Goal: Information Seeking & Learning: Learn about a topic

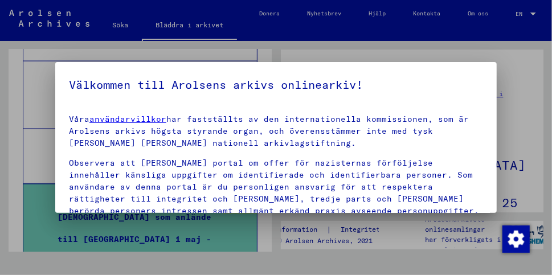
scroll to position [168, 0]
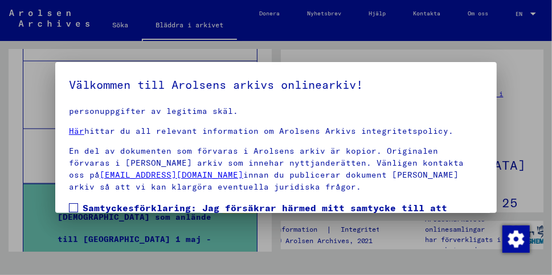
click at [70, 203] on span at bounding box center [73, 207] width 9 height 9
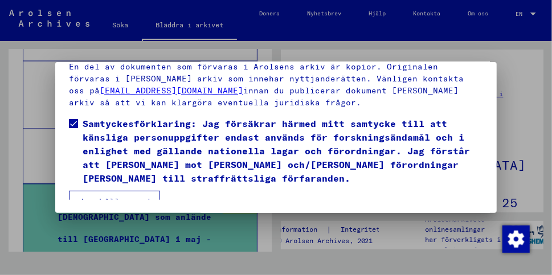
click at [90, 197] on font "Jag håller med" at bounding box center [115, 202] width 72 height 10
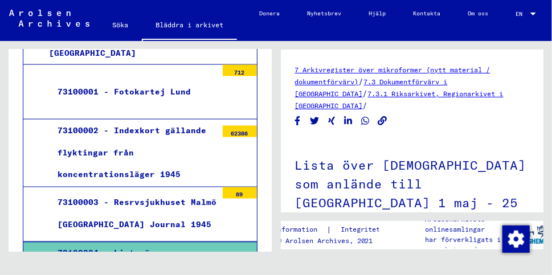
scroll to position [701, 0]
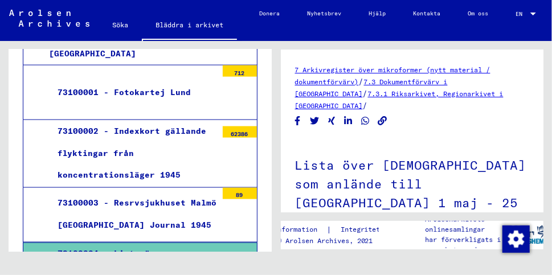
click at [180, 126] on font "73100002 - Indexkort gällande flyktingar från koncentrationsläger 1945" at bounding box center [132, 153] width 149 height 55
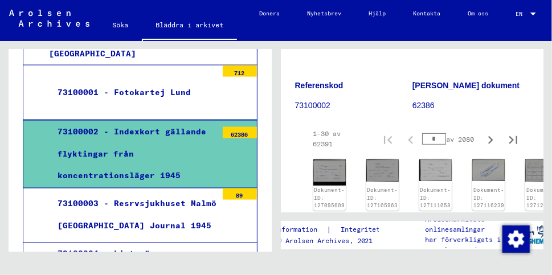
scroll to position [173, 0]
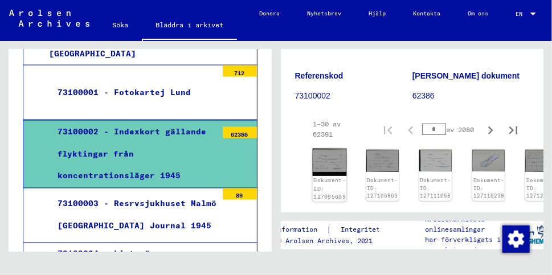
click at [336, 177] on div "Dokument-ID: 127095609" at bounding box center [329, 189] width 32 height 25
click at [333, 149] on img at bounding box center [329, 162] width 34 height 27
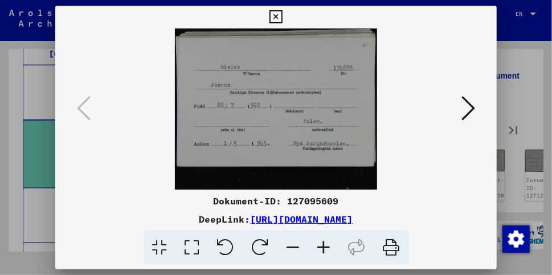
click at [471, 103] on icon at bounding box center [469, 108] width 14 height 27
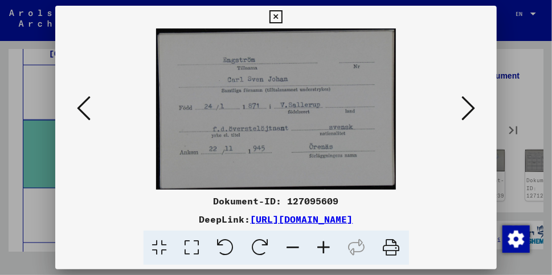
click at [471, 103] on icon at bounding box center [469, 108] width 14 height 27
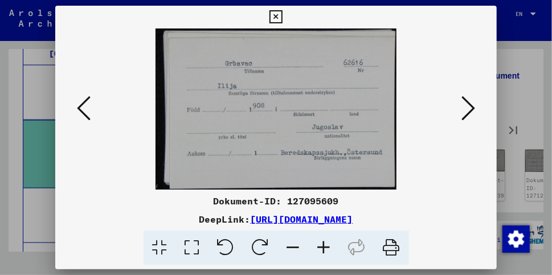
click at [471, 103] on icon at bounding box center [469, 108] width 14 height 27
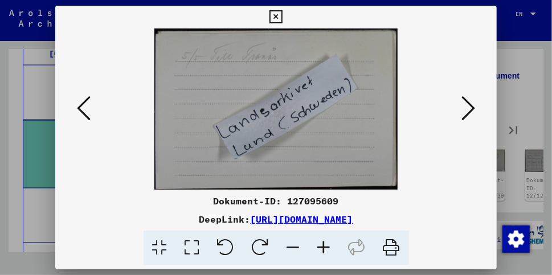
click at [471, 103] on icon at bounding box center [469, 108] width 14 height 27
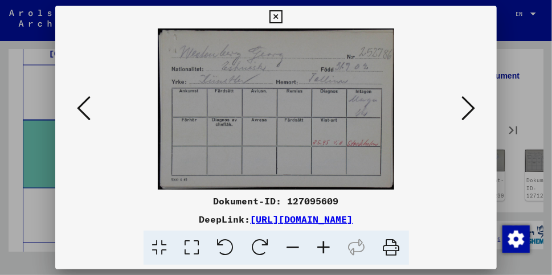
click at [471, 103] on icon at bounding box center [469, 108] width 14 height 27
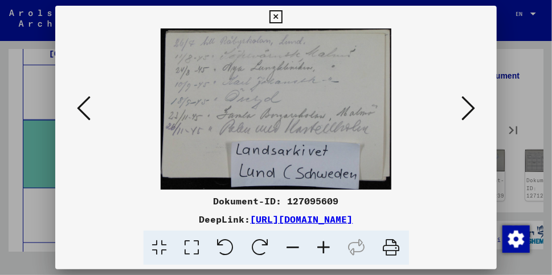
click at [471, 103] on icon at bounding box center [469, 108] width 14 height 27
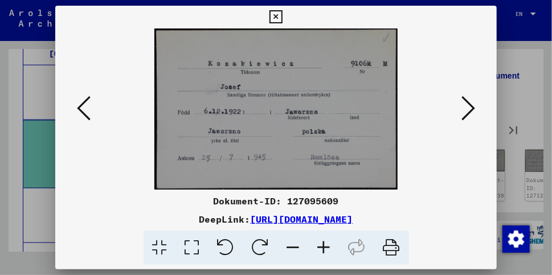
click at [471, 103] on icon at bounding box center [469, 108] width 14 height 27
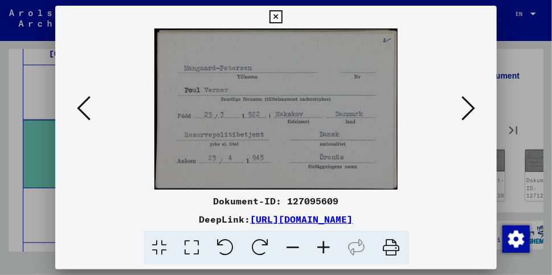
click at [471, 103] on icon at bounding box center [469, 108] width 14 height 27
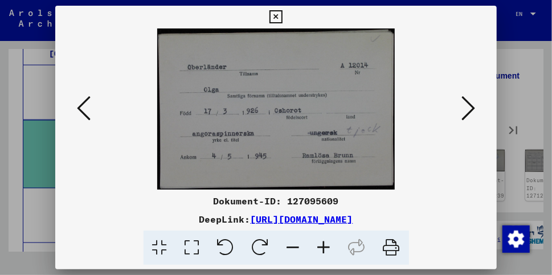
click at [471, 103] on icon at bounding box center [469, 108] width 14 height 27
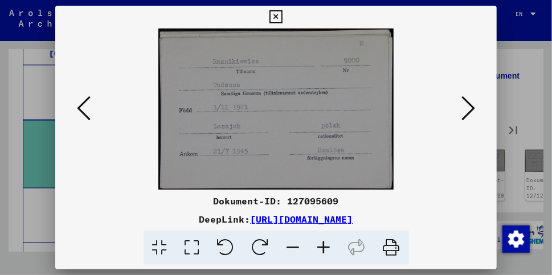
click at [471, 103] on icon at bounding box center [469, 108] width 14 height 27
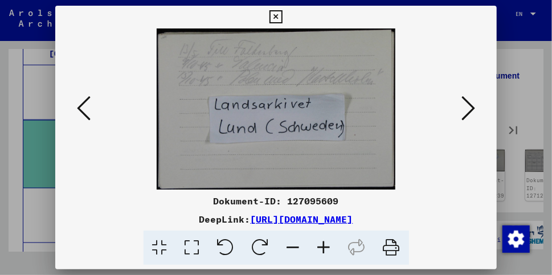
click at [471, 103] on icon at bounding box center [469, 108] width 14 height 27
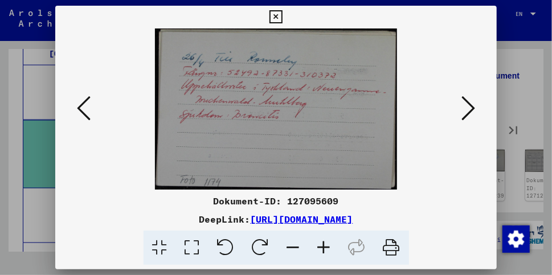
click at [471, 103] on icon at bounding box center [469, 108] width 14 height 27
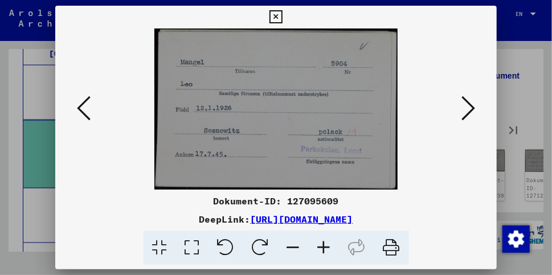
click at [471, 103] on icon at bounding box center [469, 108] width 14 height 27
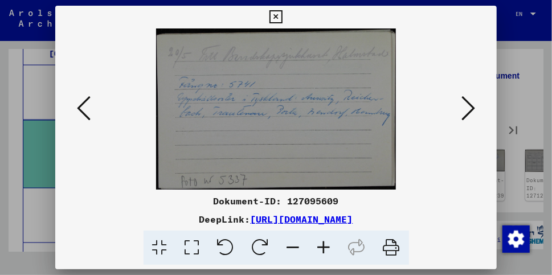
click at [471, 103] on icon at bounding box center [469, 108] width 14 height 27
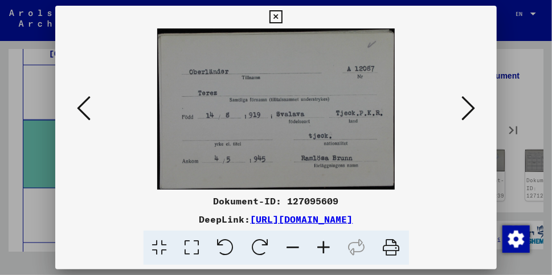
click at [471, 103] on icon at bounding box center [469, 108] width 14 height 27
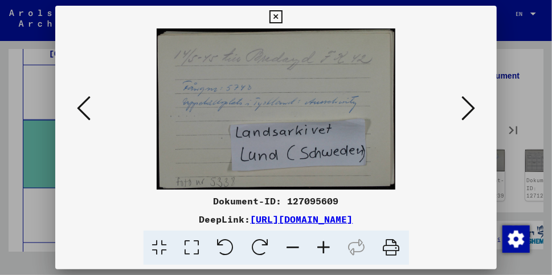
click at [471, 103] on icon at bounding box center [469, 108] width 14 height 27
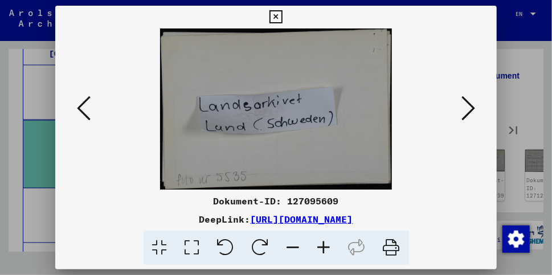
click at [471, 103] on icon at bounding box center [469, 108] width 14 height 27
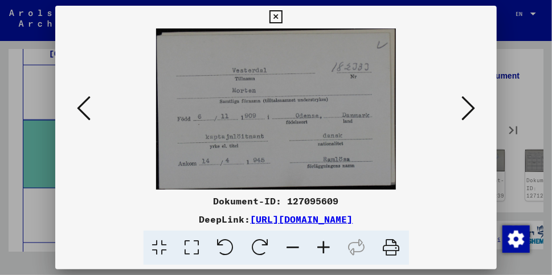
click at [471, 103] on icon at bounding box center [469, 108] width 14 height 27
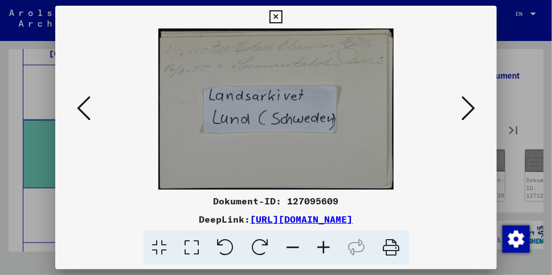
click at [471, 103] on icon at bounding box center [469, 108] width 14 height 27
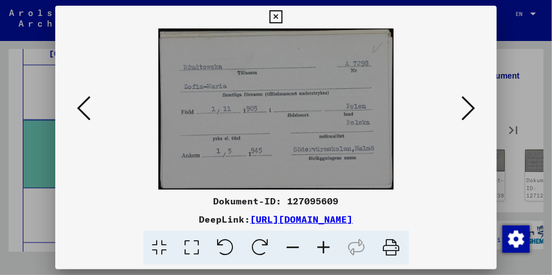
click at [471, 103] on icon at bounding box center [469, 108] width 14 height 27
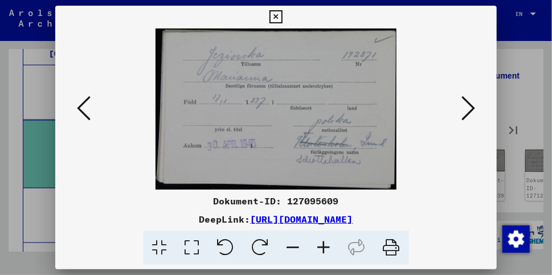
click at [471, 103] on icon at bounding box center [469, 108] width 14 height 27
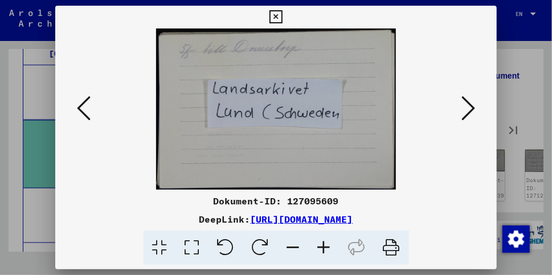
click at [471, 103] on icon at bounding box center [469, 108] width 14 height 27
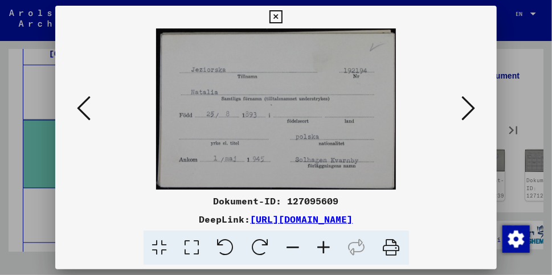
click at [471, 103] on icon at bounding box center [469, 108] width 14 height 27
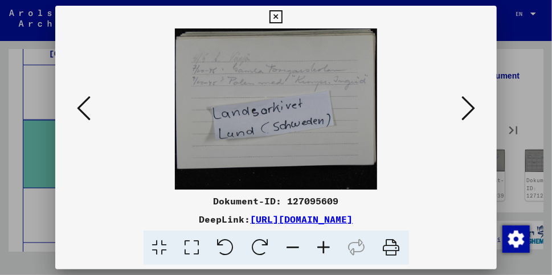
click at [471, 103] on icon at bounding box center [469, 108] width 14 height 27
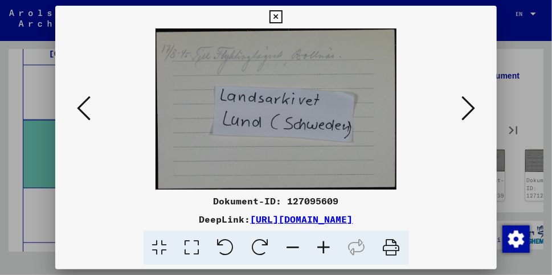
click at [471, 103] on icon at bounding box center [469, 108] width 14 height 27
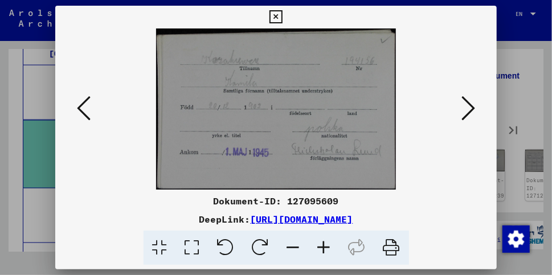
click at [471, 103] on icon at bounding box center [469, 108] width 14 height 27
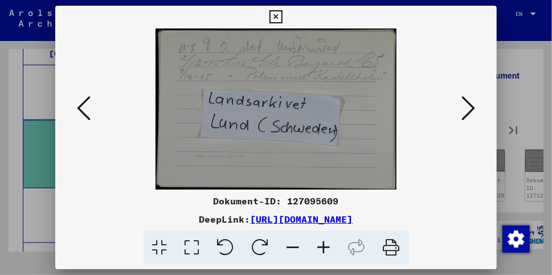
click at [471, 103] on icon at bounding box center [469, 108] width 14 height 27
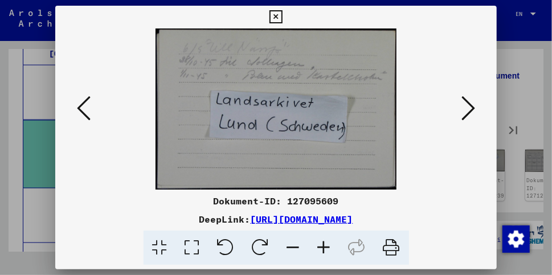
click at [471, 103] on icon at bounding box center [469, 108] width 14 height 27
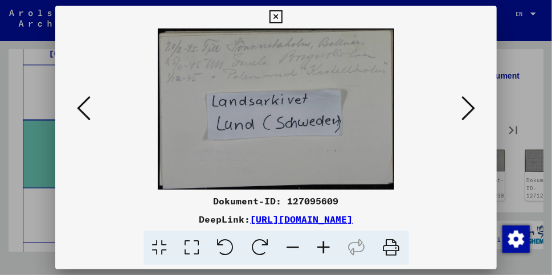
click at [471, 103] on icon at bounding box center [469, 108] width 14 height 27
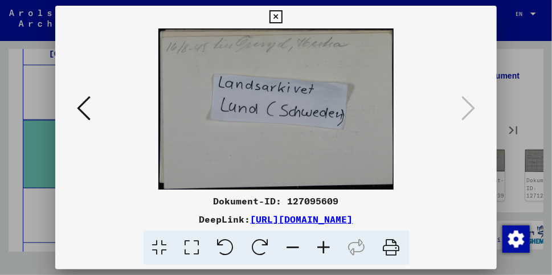
click at [278, 21] on icon at bounding box center [276, 17] width 13 height 14
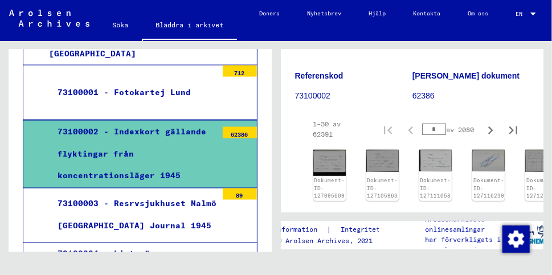
click at [334, 220] on img at bounding box center [329, 231] width 34 height 23
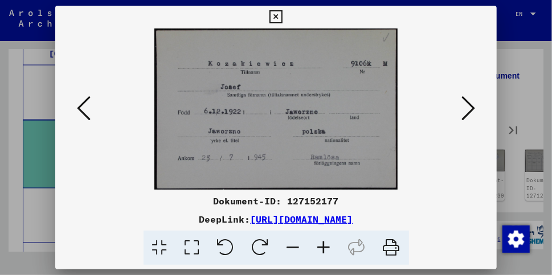
click at [469, 108] on icon at bounding box center [469, 108] width 14 height 27
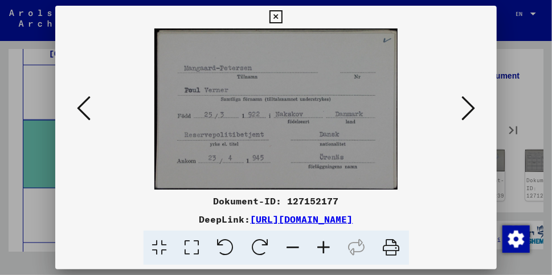
click at [469, 108] on icon at bounding box center [469, 108] width 14 height 27
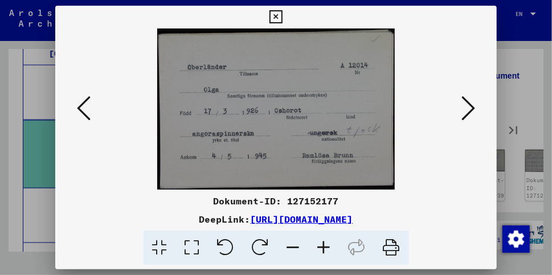
click at [469, 108] on icon at bounding box center [469, 108] width 14 height 27
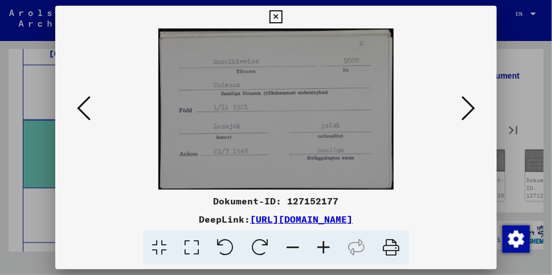
click at [469, 108] on icon at bounding box center [469, 108] width 14 height 27
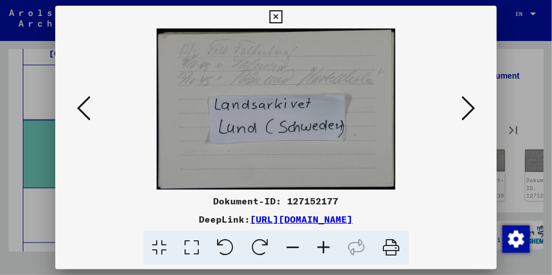
click at [469, 108] on icon at bounding box center [469, 108] width 14 height 27
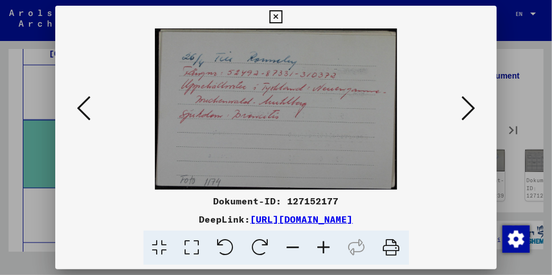
click at [469, 108] on icon at bounding box center [469, 108] width 14 height 27
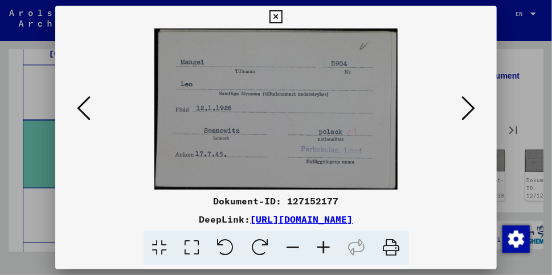
click at [469, 108] on icon at bounding box center [469, 108] width 14 height 27
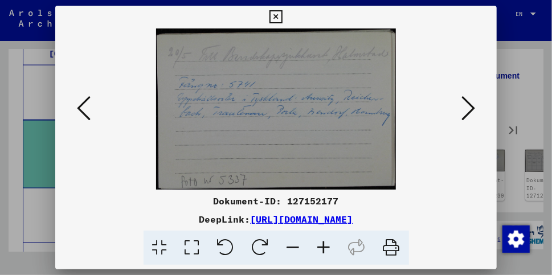
click at [469, 108] on icon at bounding box center [469, 108] width 14 height 27
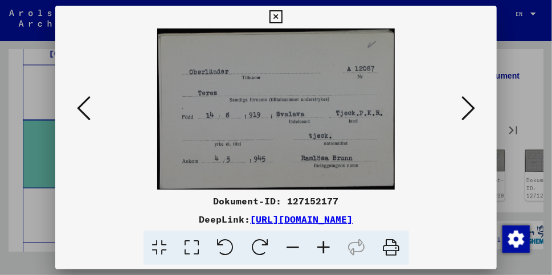
click at [469, 108] on icon at bounding box center [469, 108] width 14 height 27
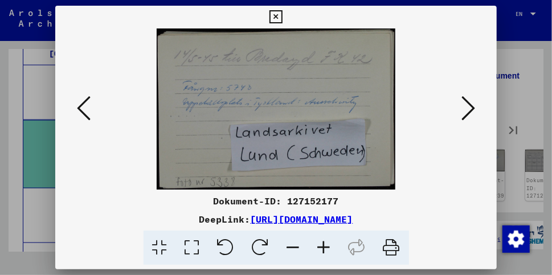
click at [469, 108] on icon at bounding box center [469, 108] width 14 height 27
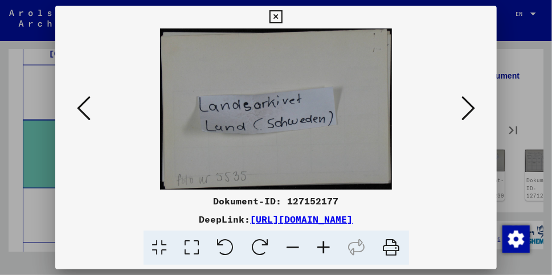
click at [469, 108] on icon at bounding box center [469, 108] width 14 height 27
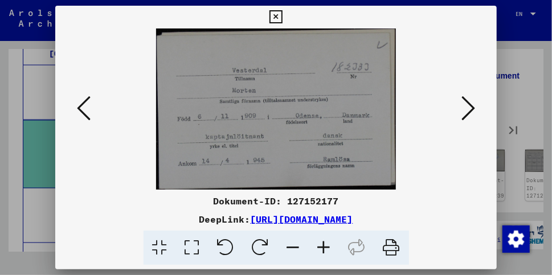
click at [469, 108] on icon at bounding box center [469, 108] width 14 height 27
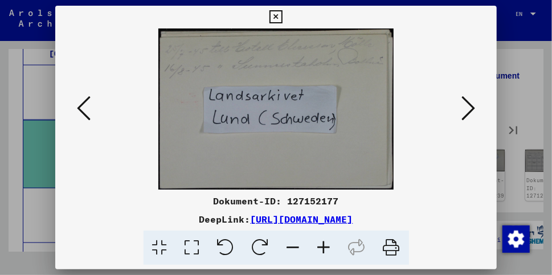
click at [469, 108] on icon at bounding box center [469, 108] width 14 height 27
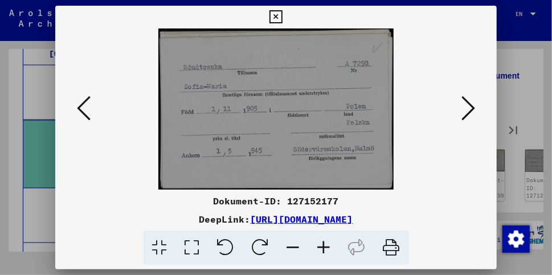
click at [469, 108] on icon at bounding box center [469, 108] width 14 height 27
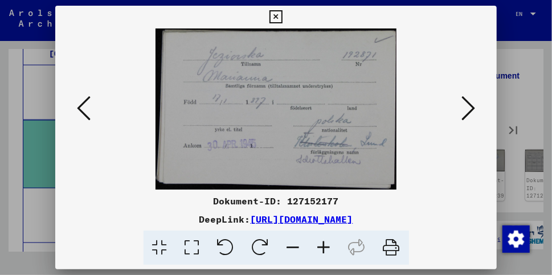
click at [469, 108] on icon at bounding box center [469, 108] width 14 height 27
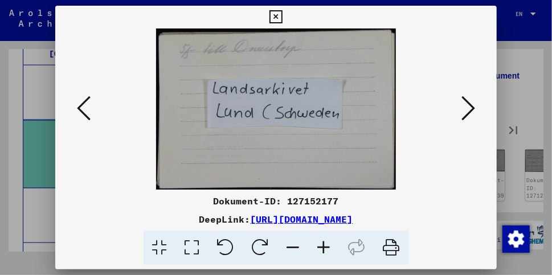
click at [469, 108] on icon at bounding box center [469, 108] width 14 height 27
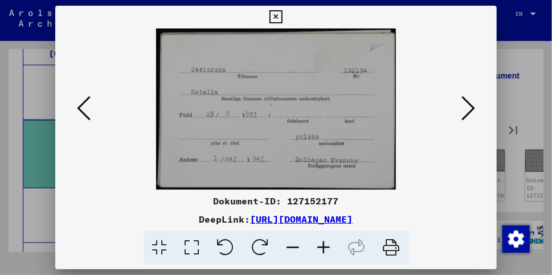
click at [469, 108] on icon at bounding box center [469, 108] width 14 height 27
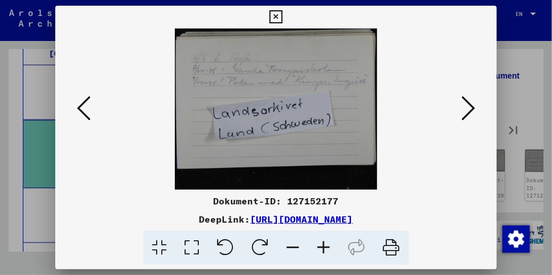
click at [469, 108] on icon at bounding box center [469, 108] width 14 height 27
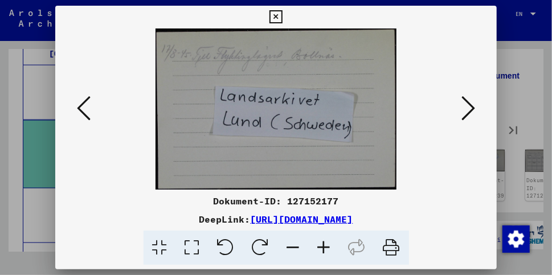
click at [469, 108] on icon at bounding box center [469, 108] width 14 height 27
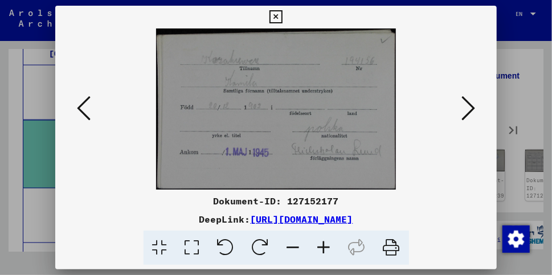
click at [469, 108] on icon at bounding box center [469, 108] width 14 height 27
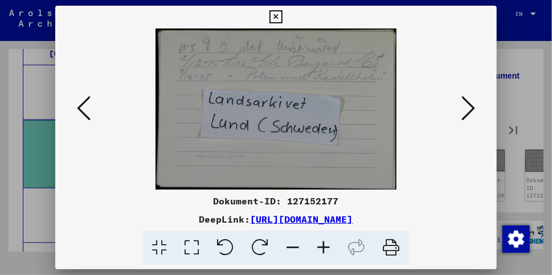
click at [469, 108] on icon at bounding box center [469, 108] width 14 height 27
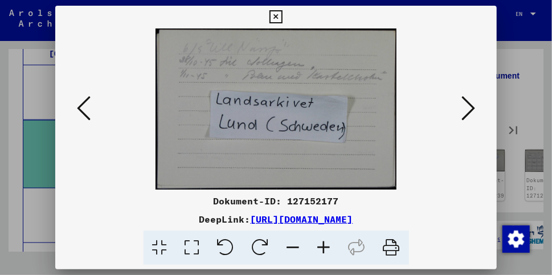
click at [469, 108] on icon at bounding box center [469, 108] width 14 height 27
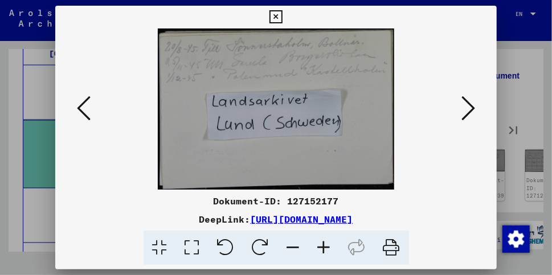
click at [469, 108] on icon at bounding box center [469, 108] width 14 height 27
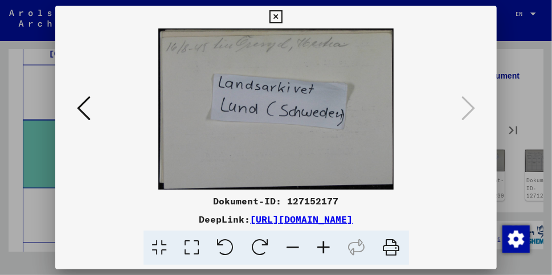
click at [277, 21] on icon at bounding box center [276, 17] width 13 height 14
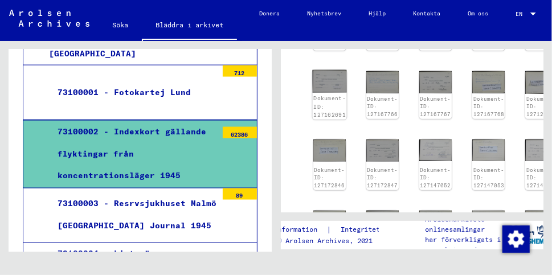
scroll to position [392, 0]
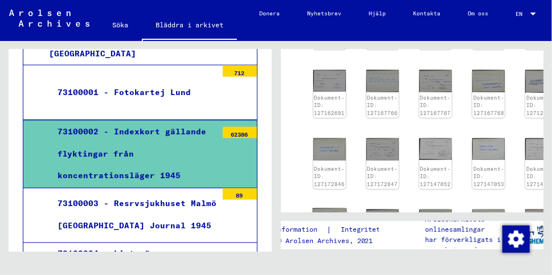
click at [332, 234] on font "Dokument-ID: 127152178" at bounding box center [329, 245] width 32 height 23
